Goal: Task Accomplishment & Management: Use online tool/utility

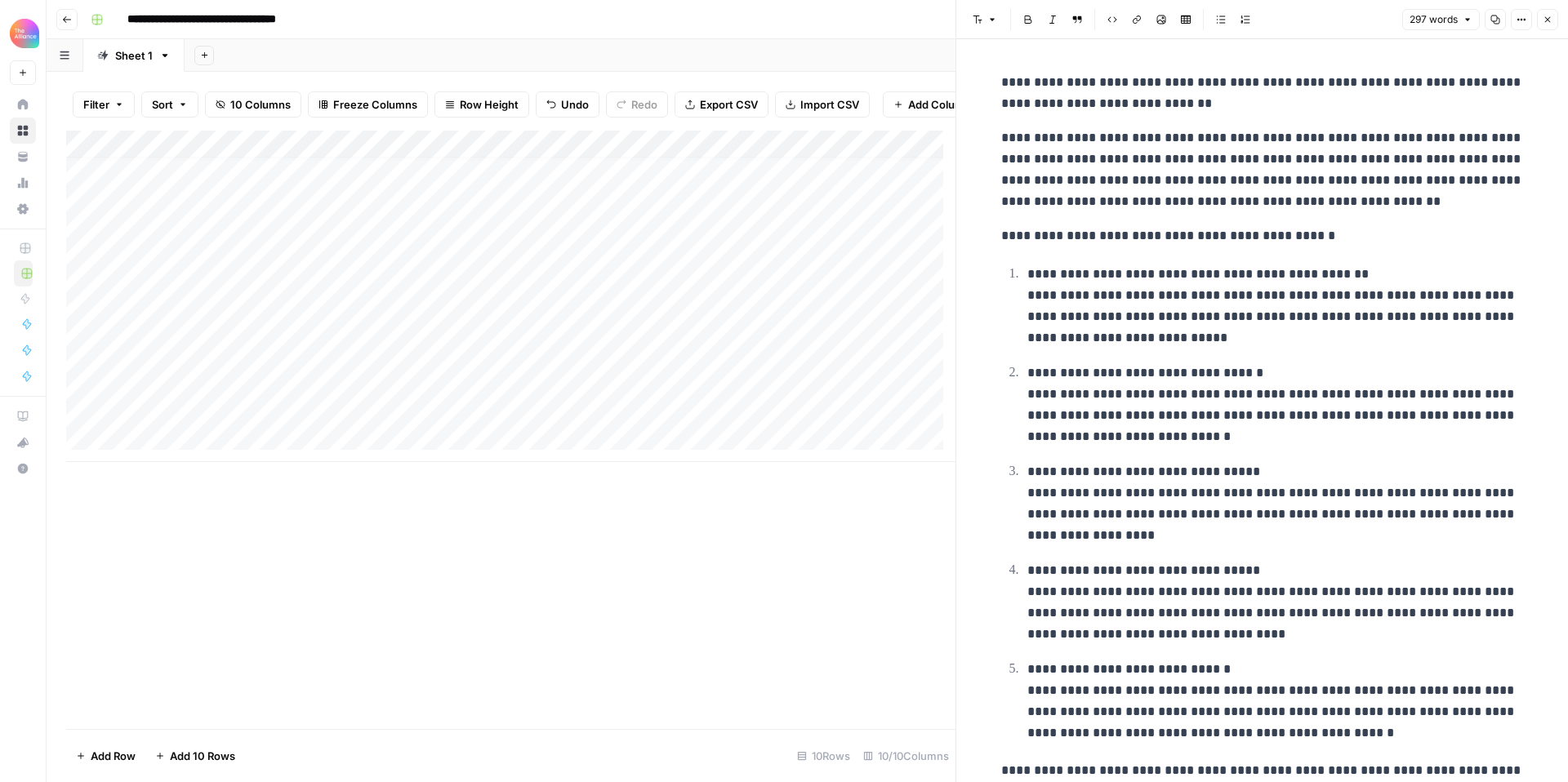
scroll to position [12, 0]
click at [1551, 19] on icon "button" at bounding box center [1548, 20] width 10 height 10
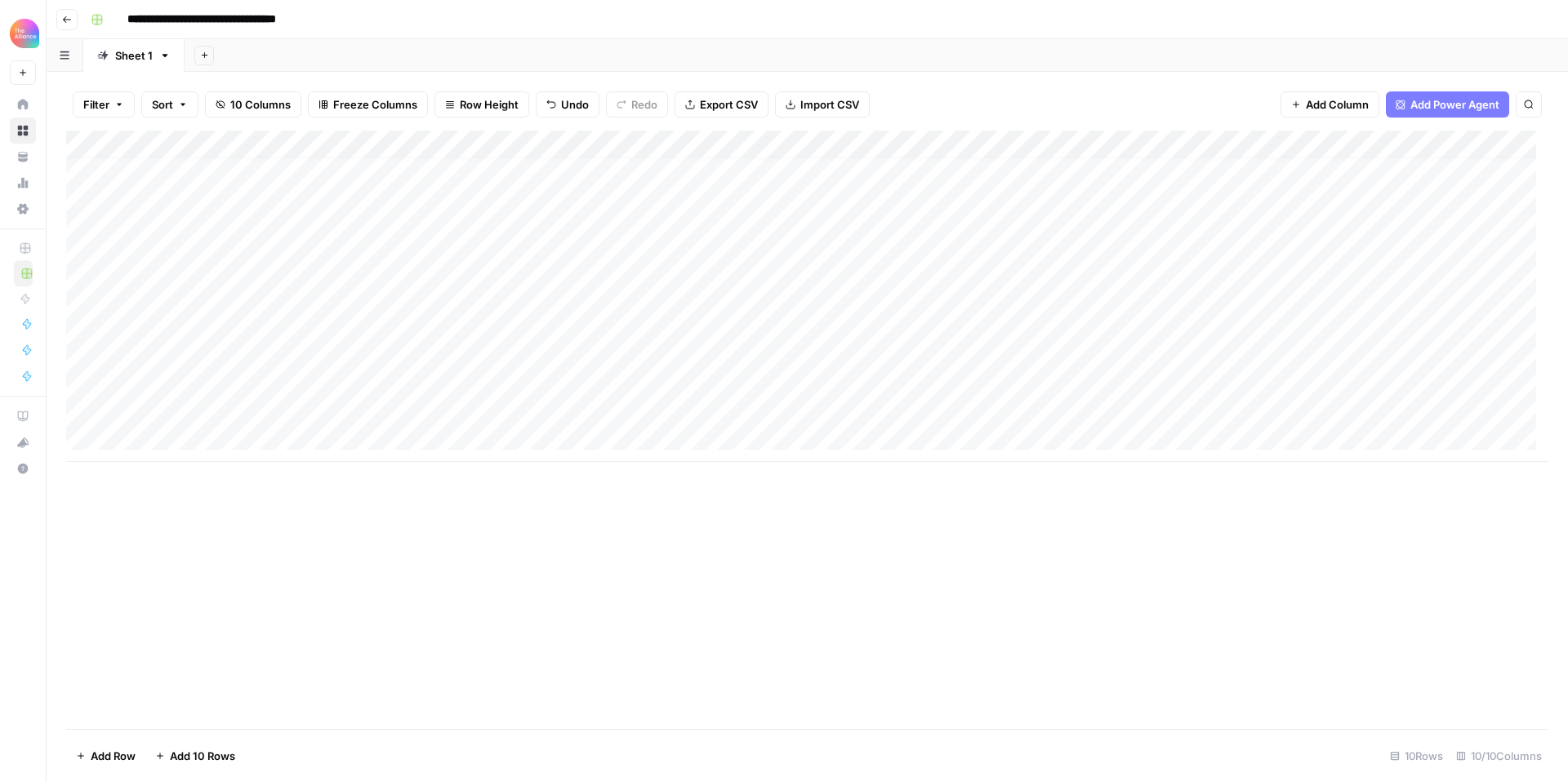
click at [184, 407] on div "Add Column" at bounding box center [807, 296] width 1482 height 331
click at [187, 413] on div "Add Column" at bounding box center [807, 296] width 1482 height 331
click at [182, 476] on button "First-person" at bounding box center [187, 472] width 76 height 20
click at [334, 407] on div "Add Column" at bounding box center [807, 296] width 1482 height 331
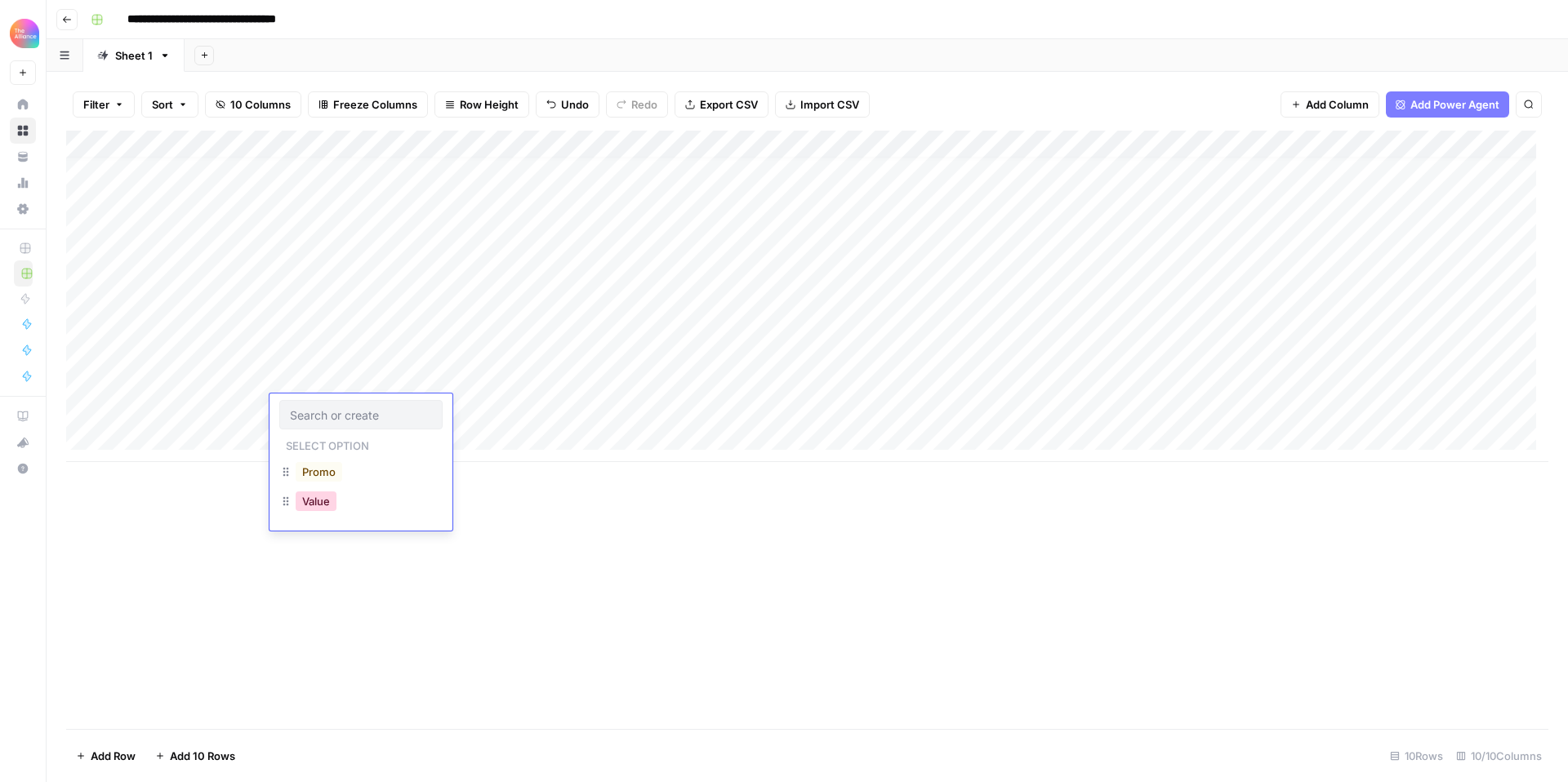
click at [324, 500] on button "Value" at bounding box center [316, 501] width 41 height 20
click at [343, 407] on div "Add Column" at bounding box center [807, 296] width 1482 height 331
click at [336, 480] on button "Promo" at bounding box center [318, 472] width 47 height 20
click at [500, 412] on div "Add Column" at bounding box center [807, 296] width 1482 height 331
click at [487, 411] on div "Add Column" at bounding box center [807, 296] width 1482 height 331
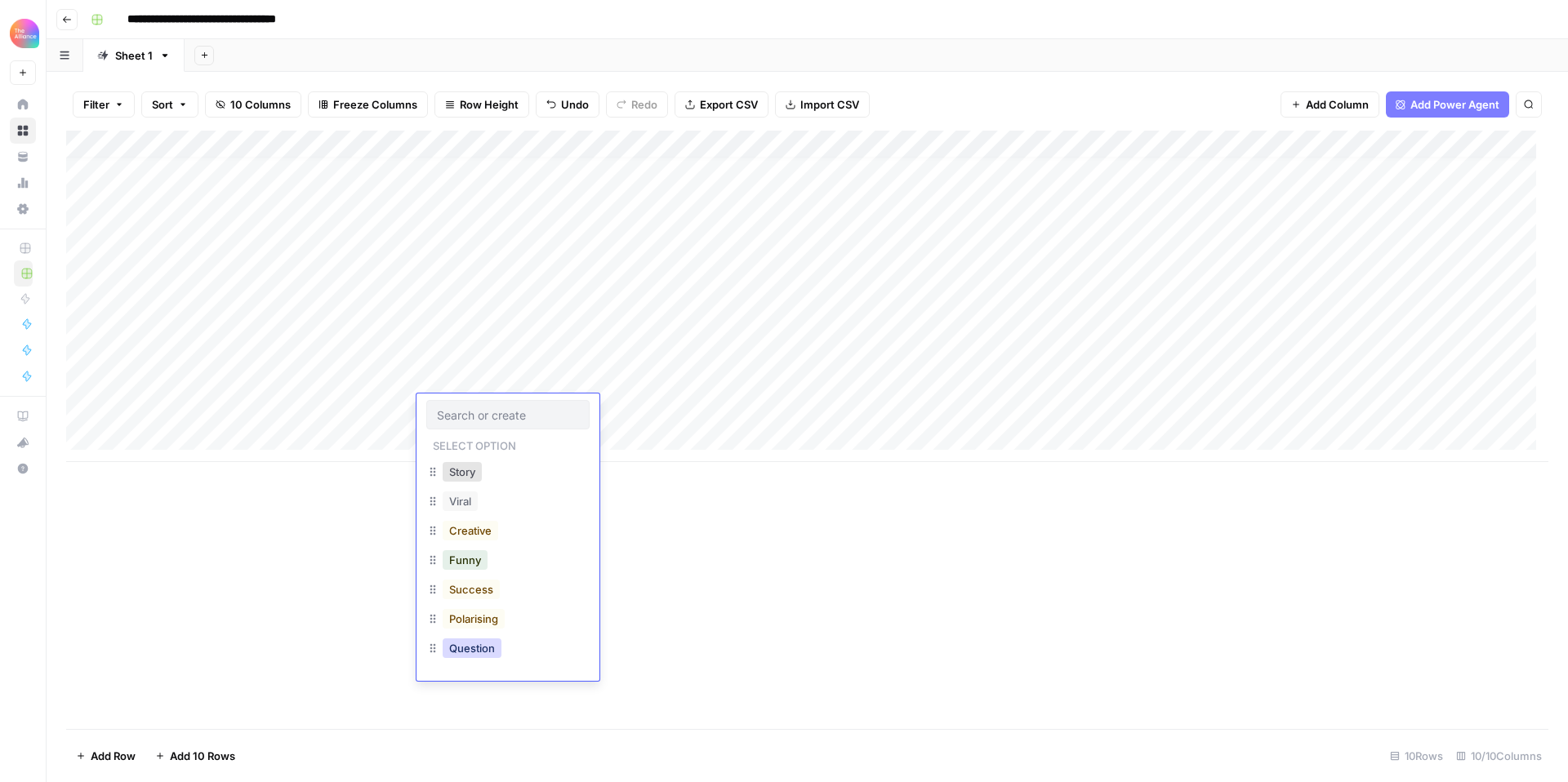
click at [493, 645] on button "Question" at bounding box center [472, 648] width 59 height 20
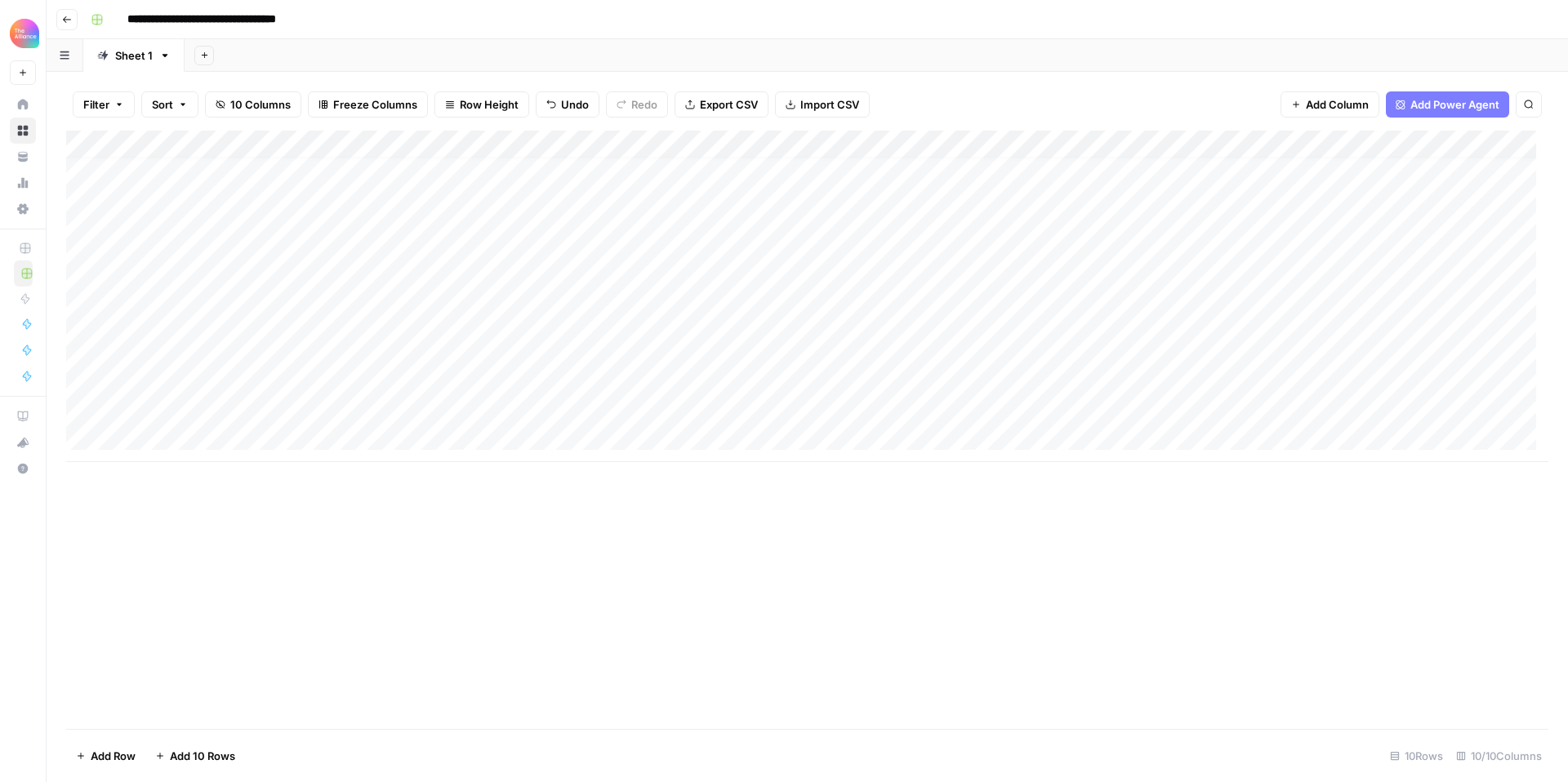
scroll to position [12, 0]
click at [658, 406] on div "Add Column" at bounding box center [807, 296] width 1482 height 331
click at [607, 7] on div "**********" at bounding box center [818, 20] width 1467 height 26
click at [821, 23] on div "**********" at bounding box center [818, 20] width 1467 height 26
